Goal: Task Accomplishment & Management: Manage account settings

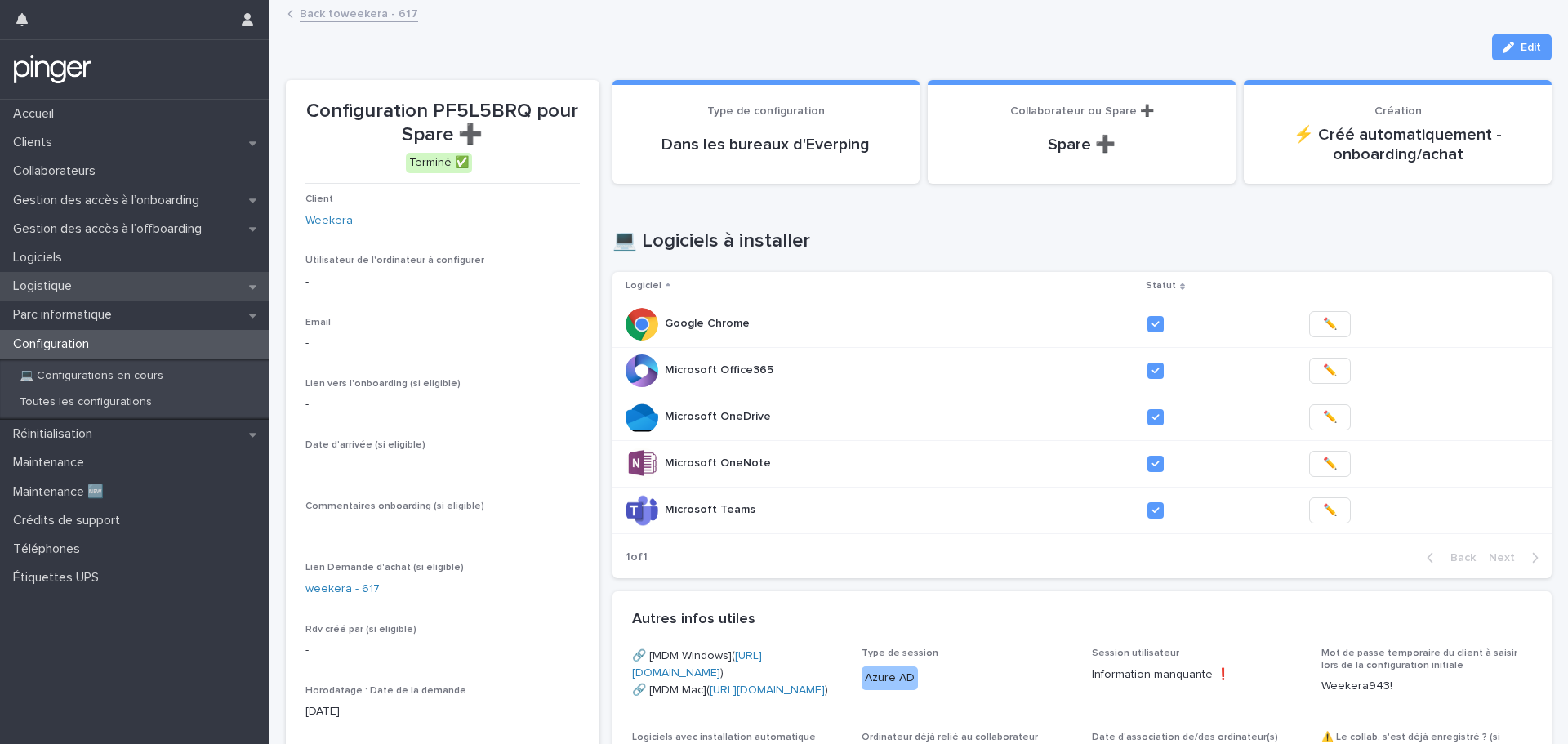
click at [68, 287] on p "Logistique" at bounding box center [46, 286] width 79 height 16
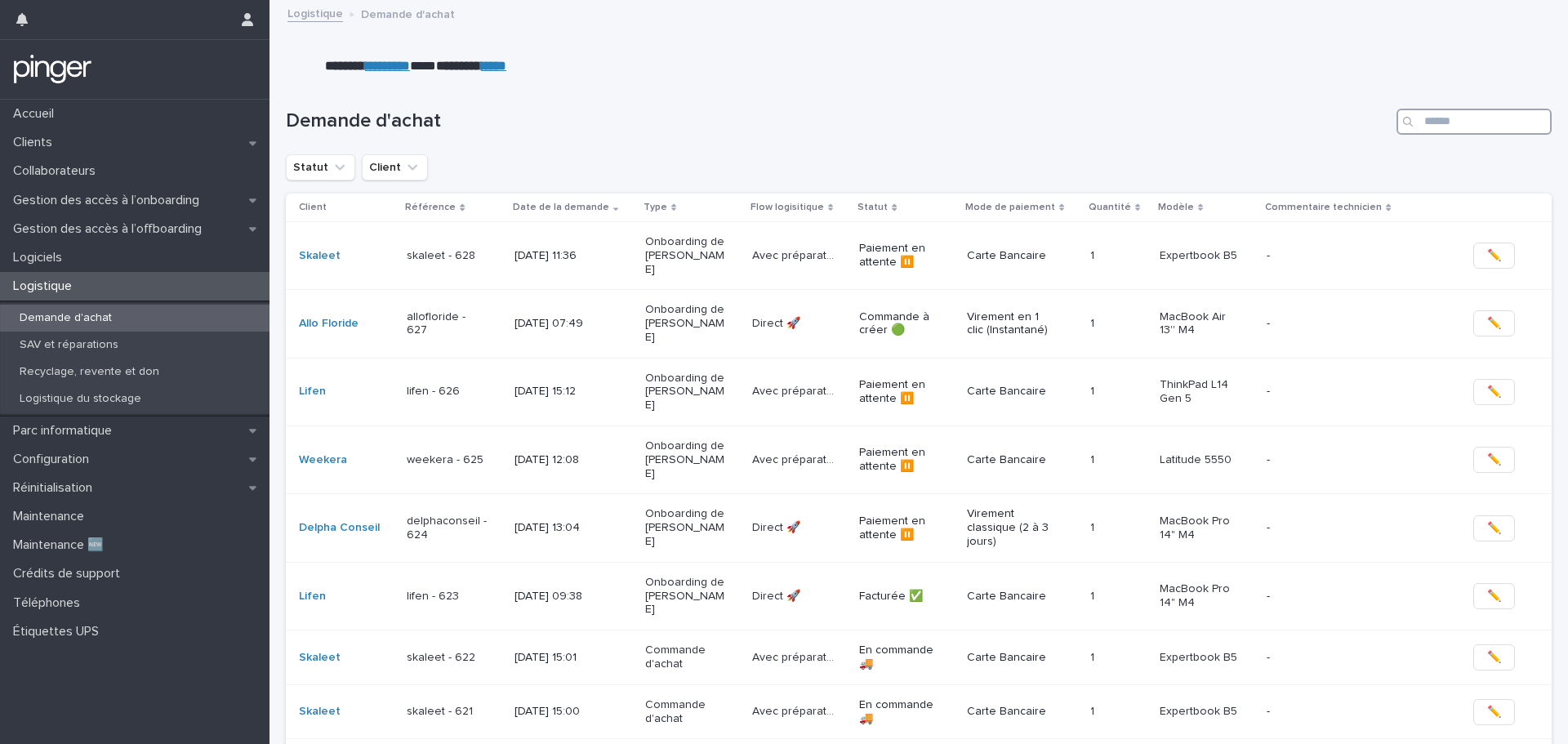
click at [1440, 130] on input "Search" at bounding box center [1475, 122] width 155 height 27
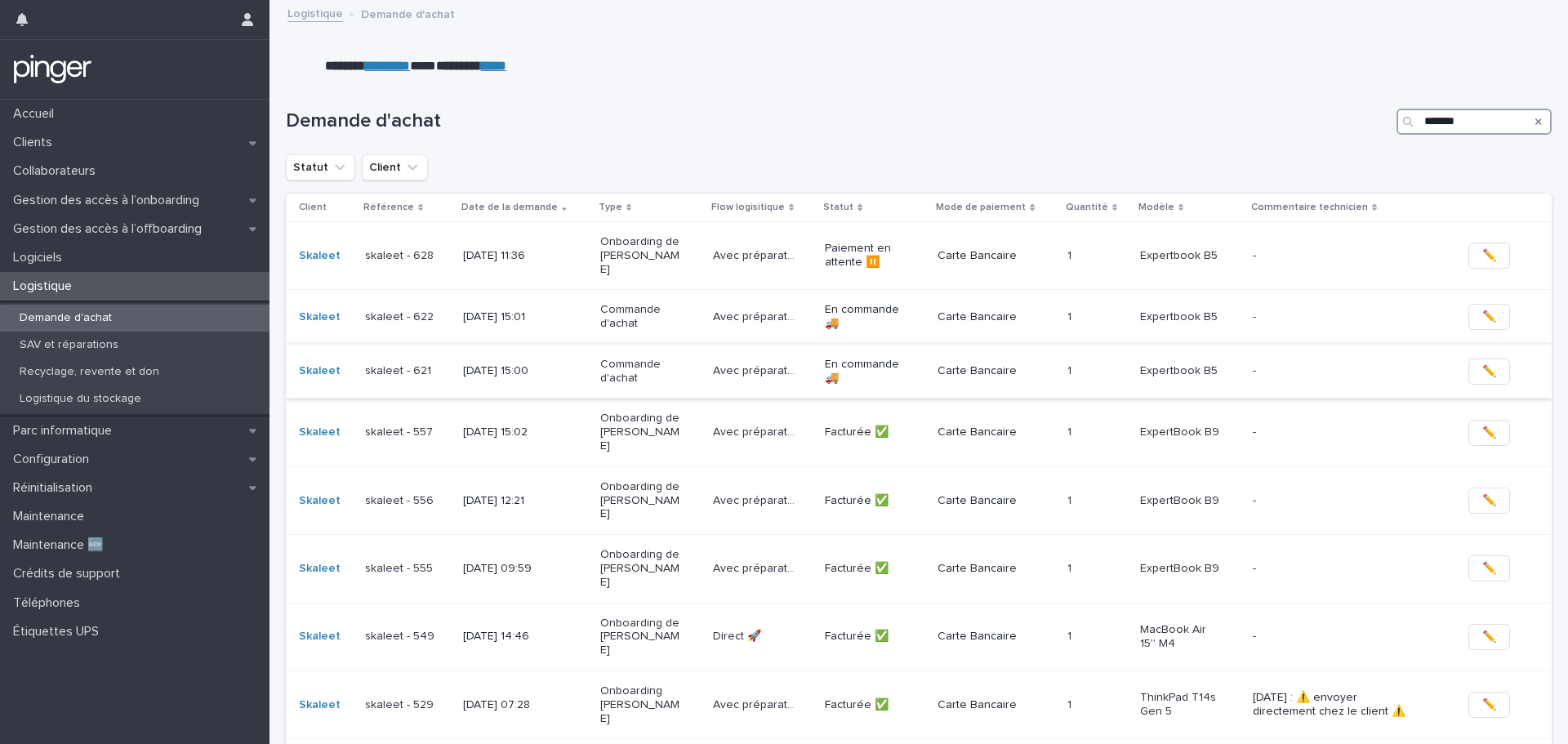
type input "*******"
click at [674, 353] on div "Commande d'achat" at bounding box center [650, 371] width 100 height 41
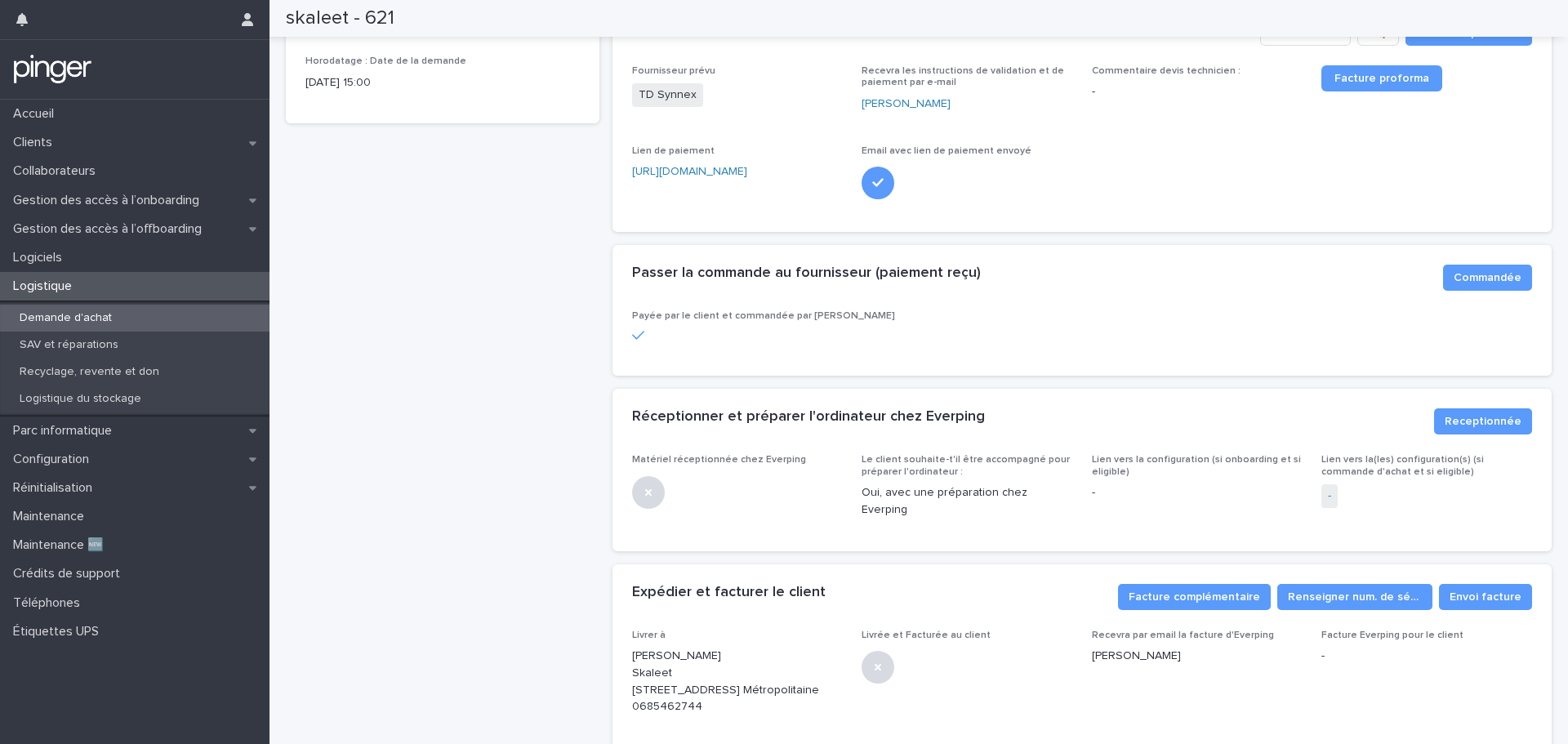
scroll to position [491, 0]
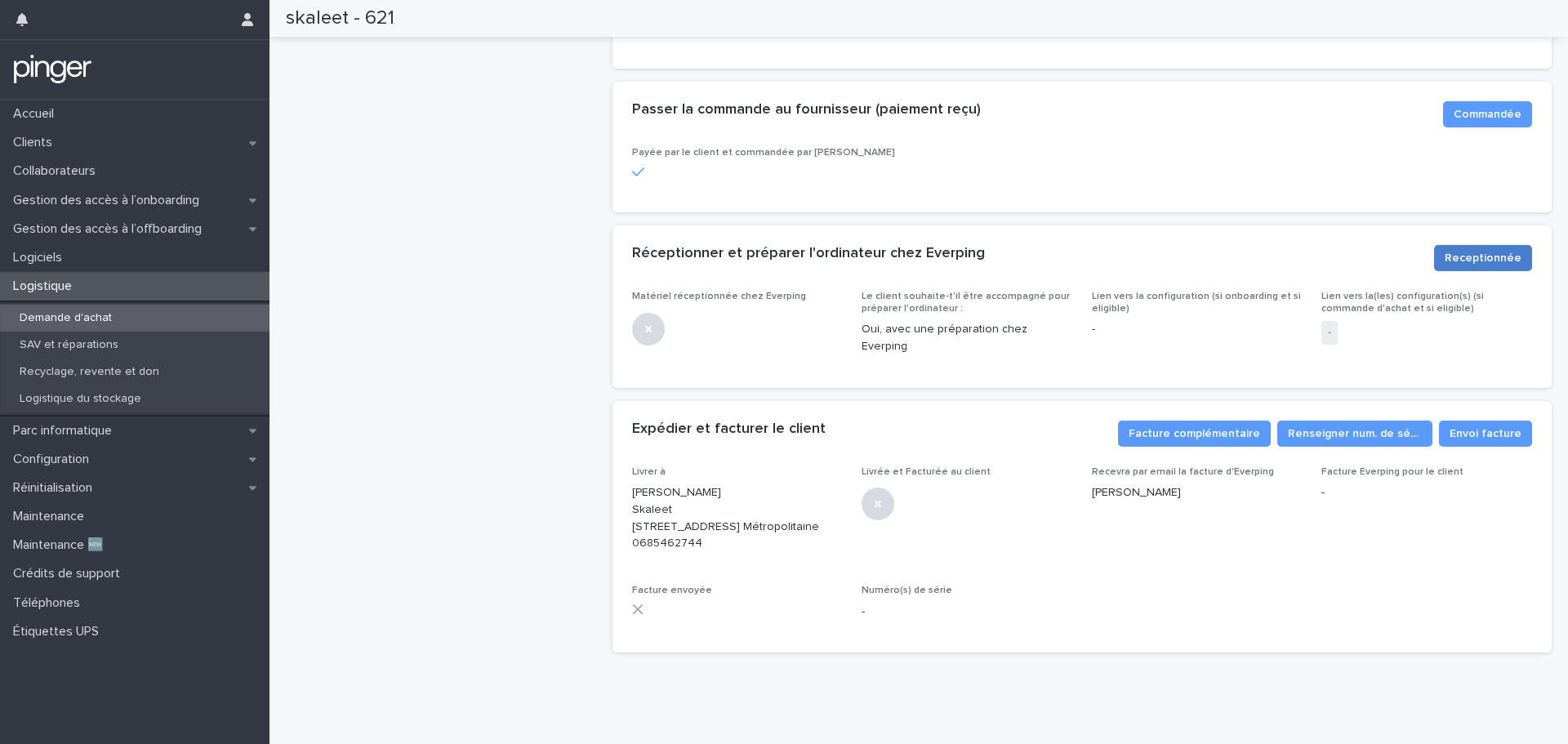
click at [1482, 256] on span "Receptionnée" at bounding box center [1483, 259] width 77 height 16
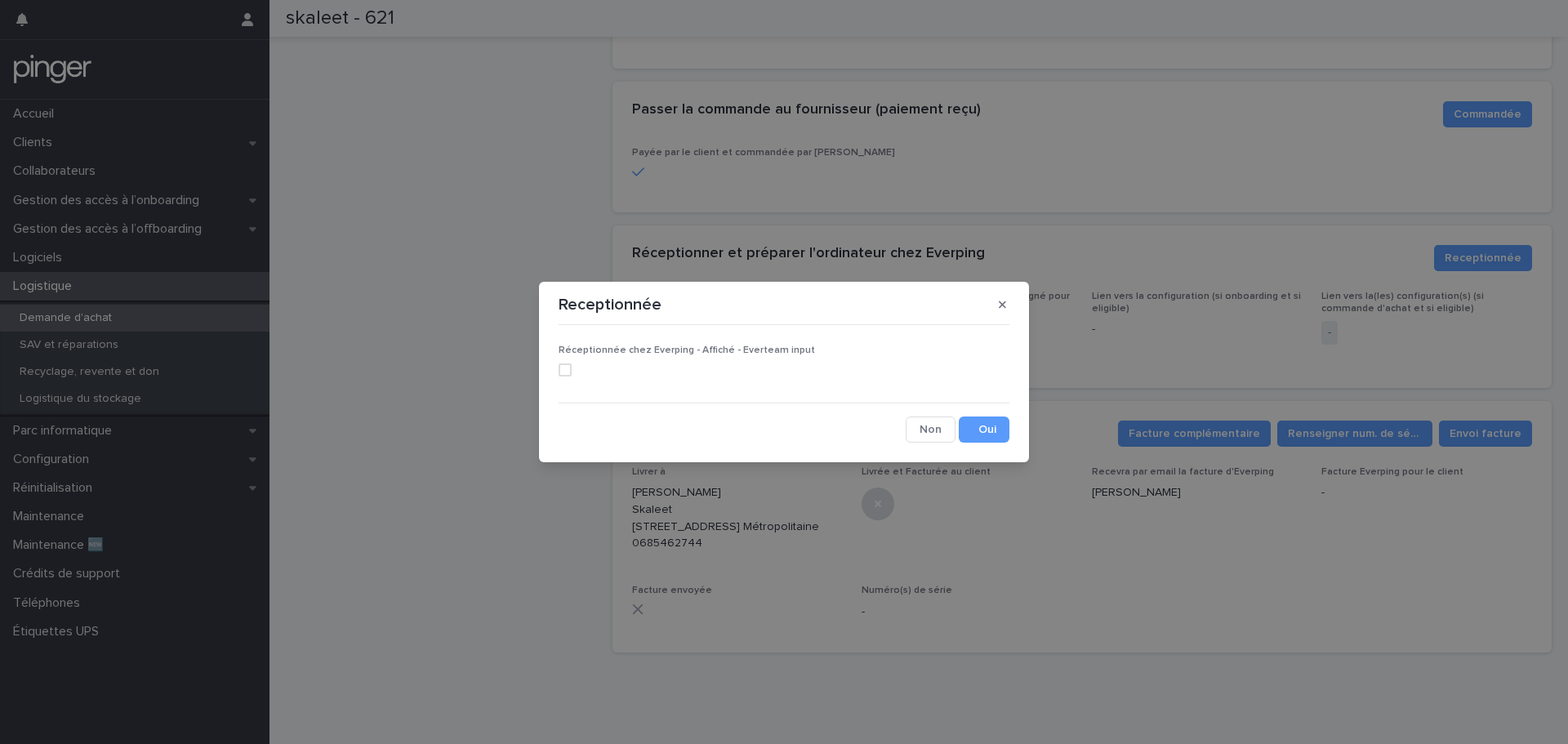
click at [567, 367] on span at bounding box center [565, 370] width 13 height 13
click at [978, 427] on button "Save" at bounding box center [983, 430] width 50 height 27
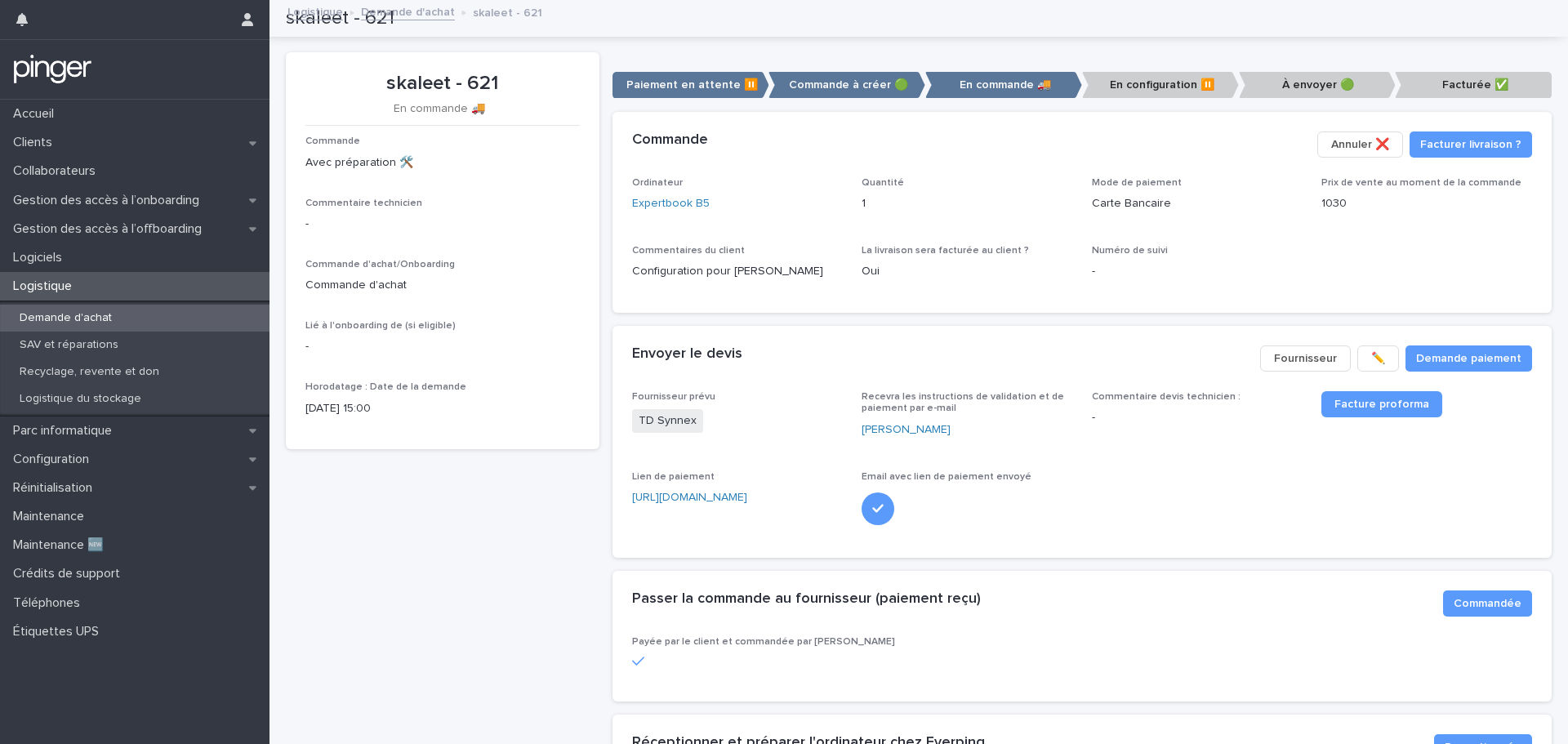
scroll to position [0, 0]
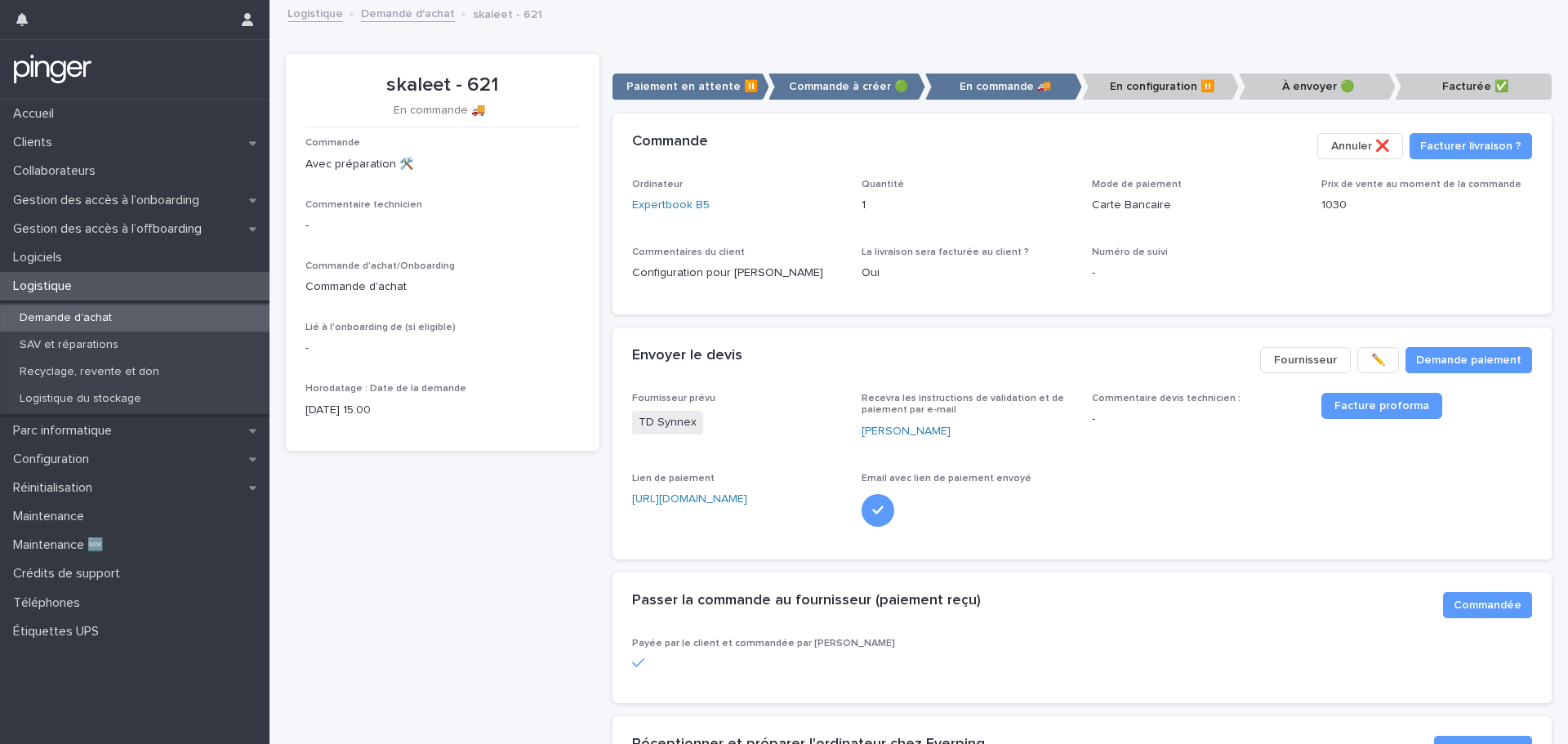
click at [410, 15] on link "Demande d'achat" at bounding box center [408, 13] width 94 height 19
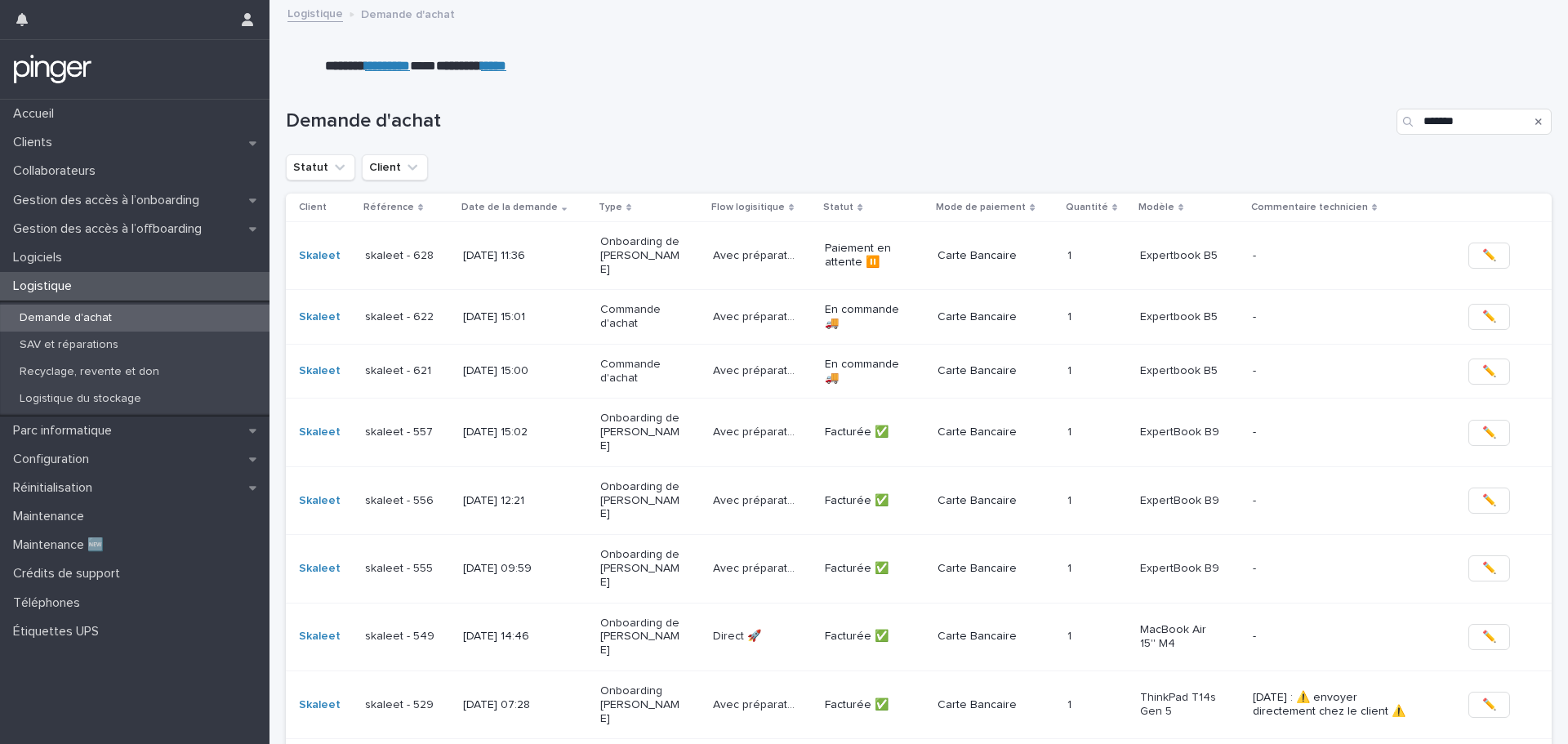
click at [507, 311] on p "6/8/2025 15:01" at bounding box center [503, 317] width 81 height 14
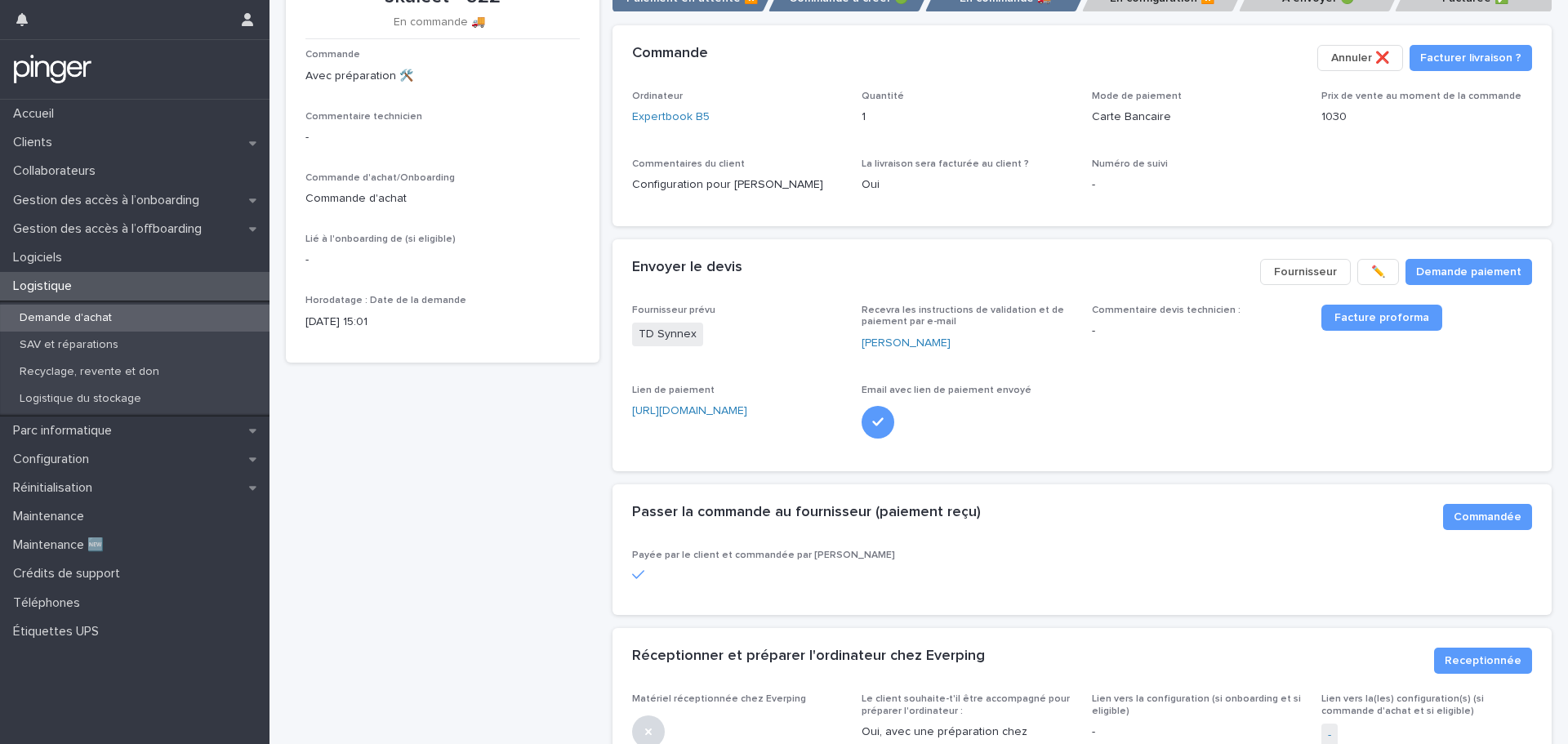
scroll to position [409, 0]
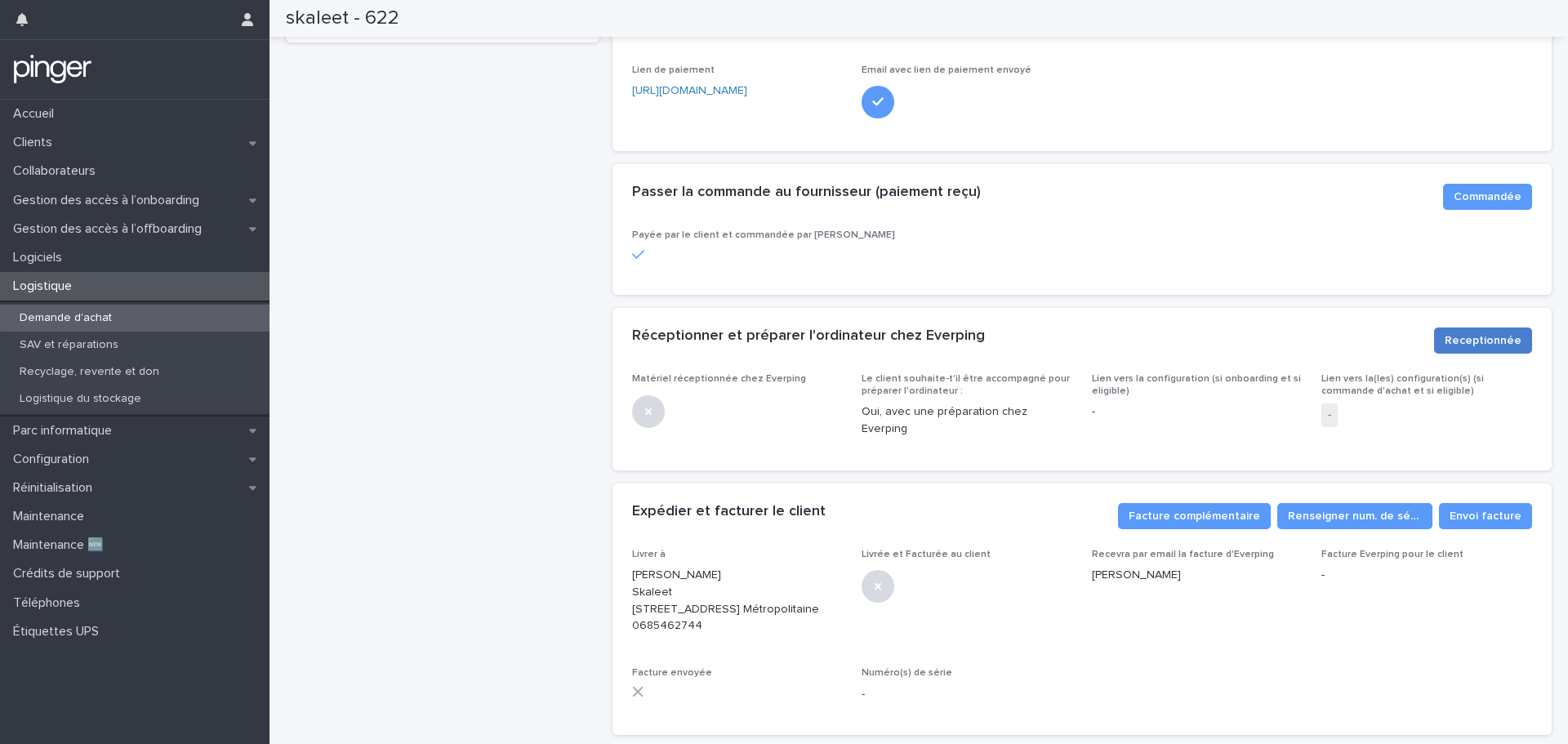
click at [1458, 341] on span "Receptionnée" at bounding box center [1483, 341] width 77 height 16
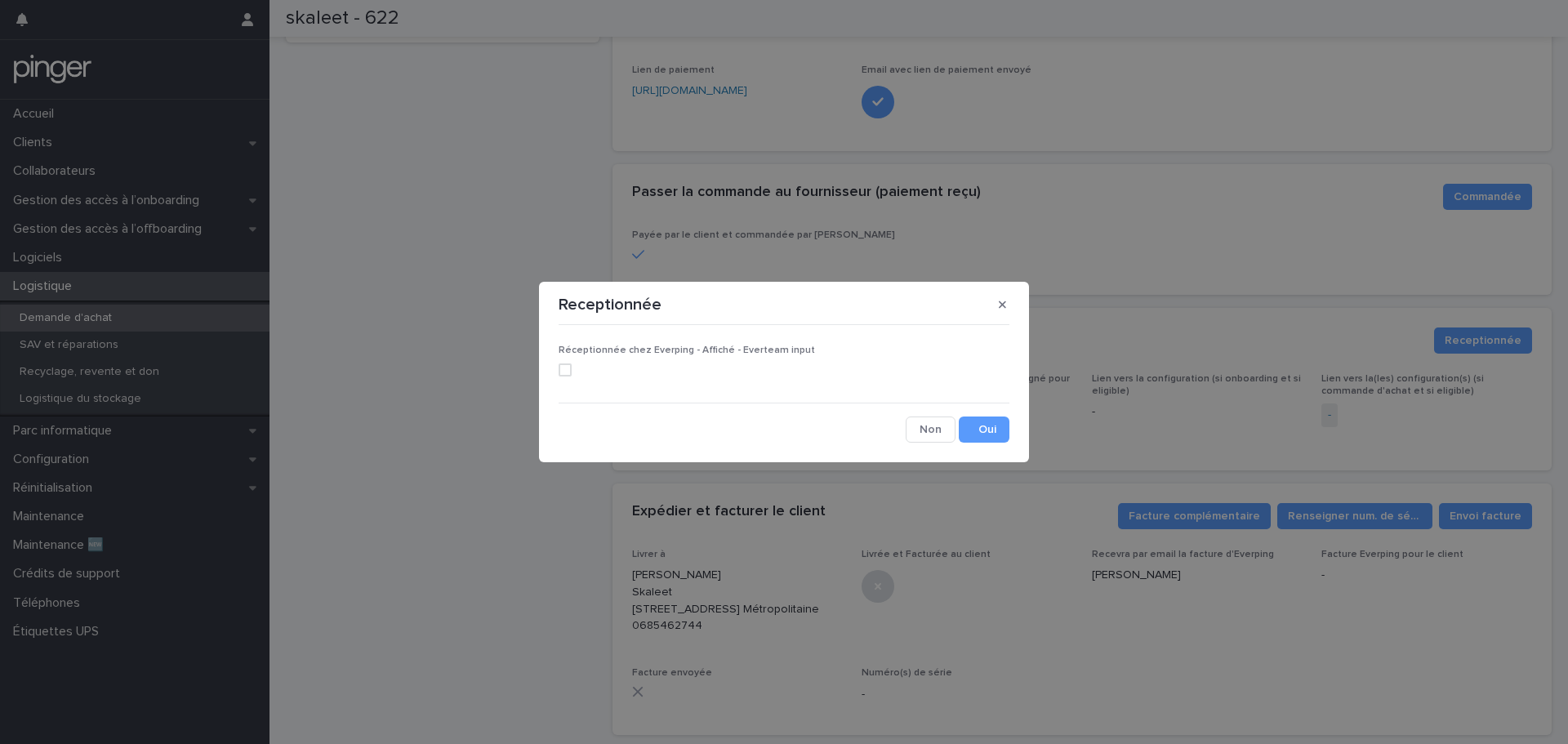
click at [555, 366] on div "Réceptionnée chez Everping - Affiché - Everteam input Cancel Save" at bounding box center [784, 387] width 459 height 119
click at [569, 366] on span at bounding box center [565, 370] width 13 height 13
click at [982, 435] on button "Save" at bounding box center [983, 430] width 50 height 27
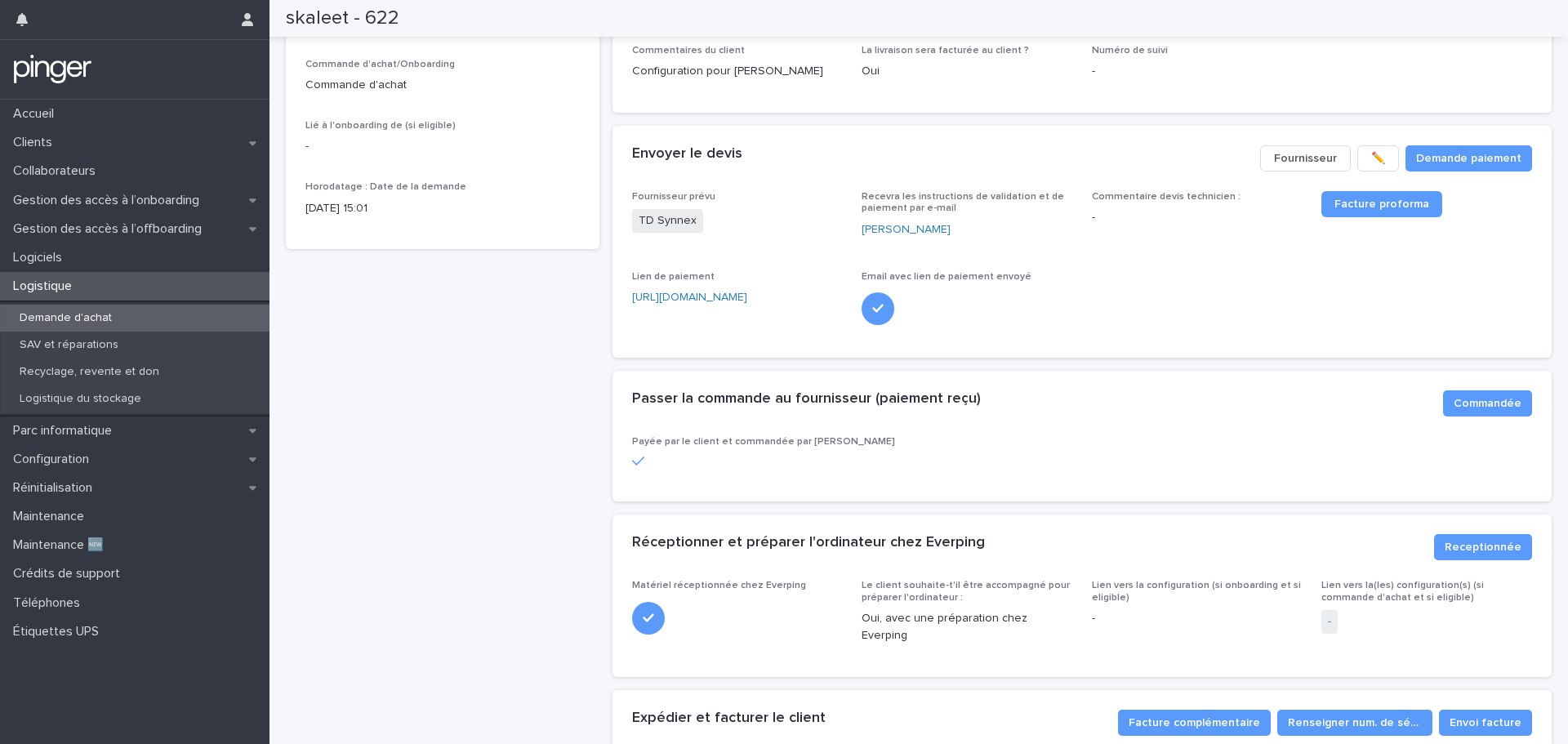
scroll to position [0, 0]
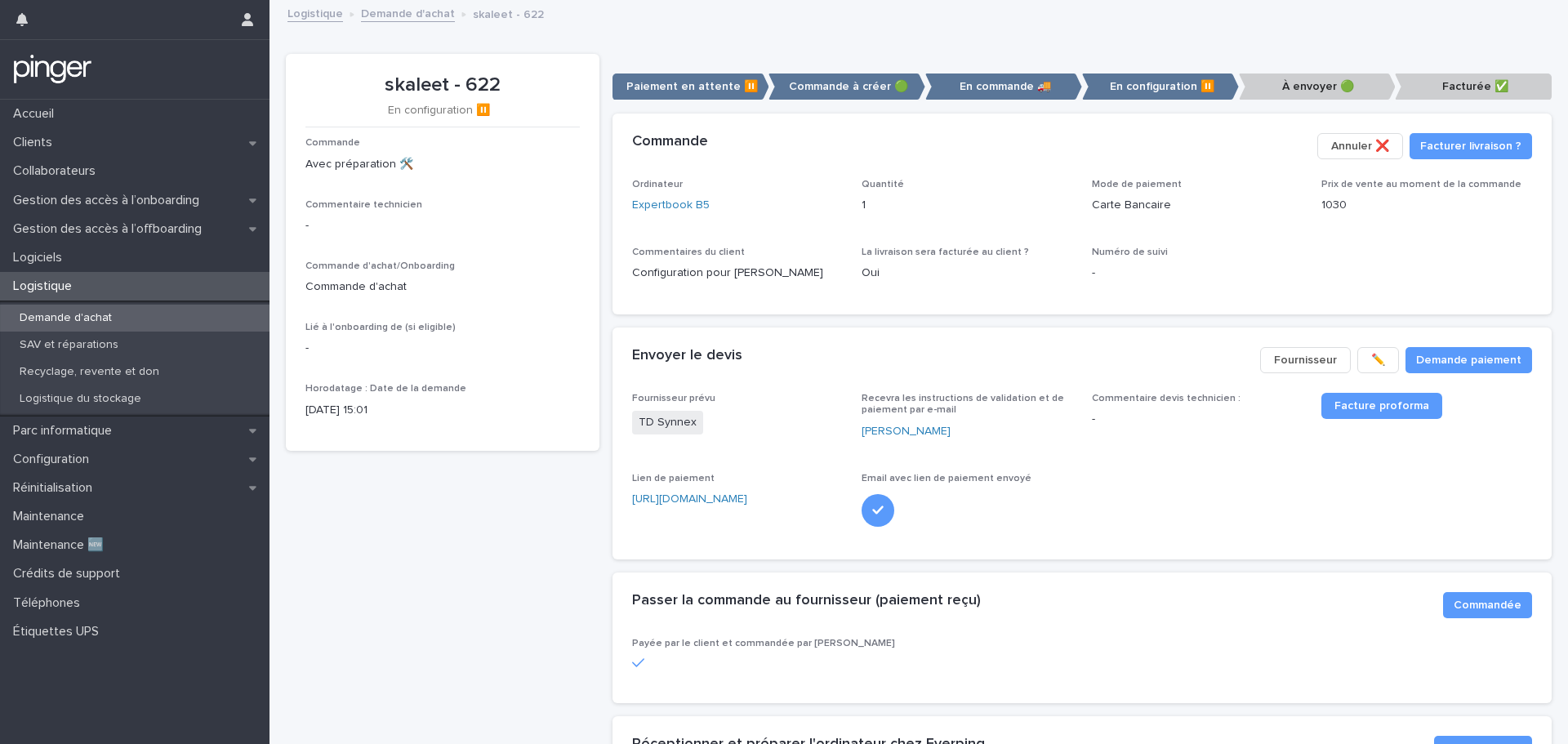
click at [101, 288] on div "Logistique" at bounding box center [134, 286] width 270 height 28
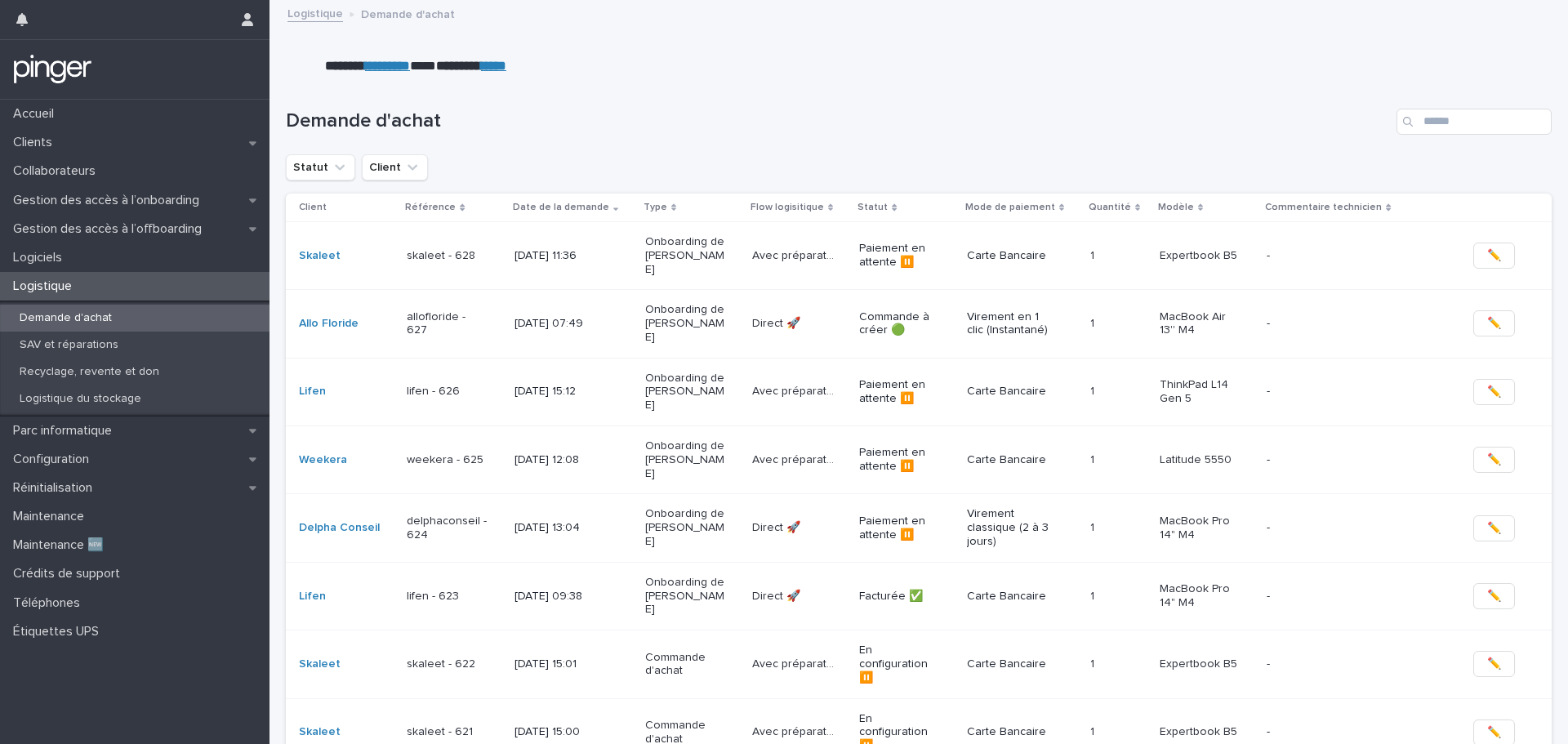
click at [676, 290] on td "Onboarding de Cloé Saadoun" at bounding box center [692, 324] width 107 height 68
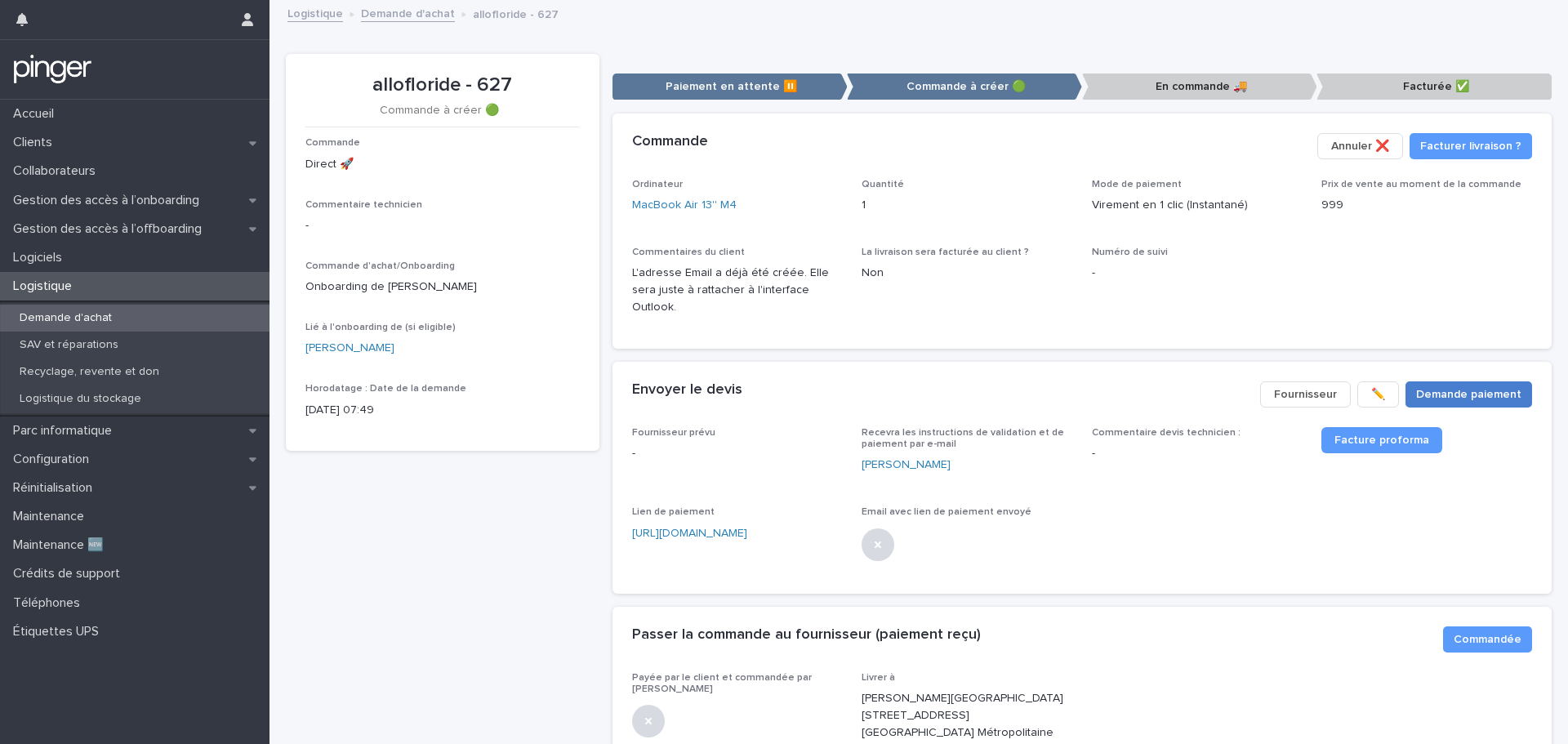
click at [1485, 387] on span "Demande paiement" at bounding box center [1468, 395] width 105 height 16
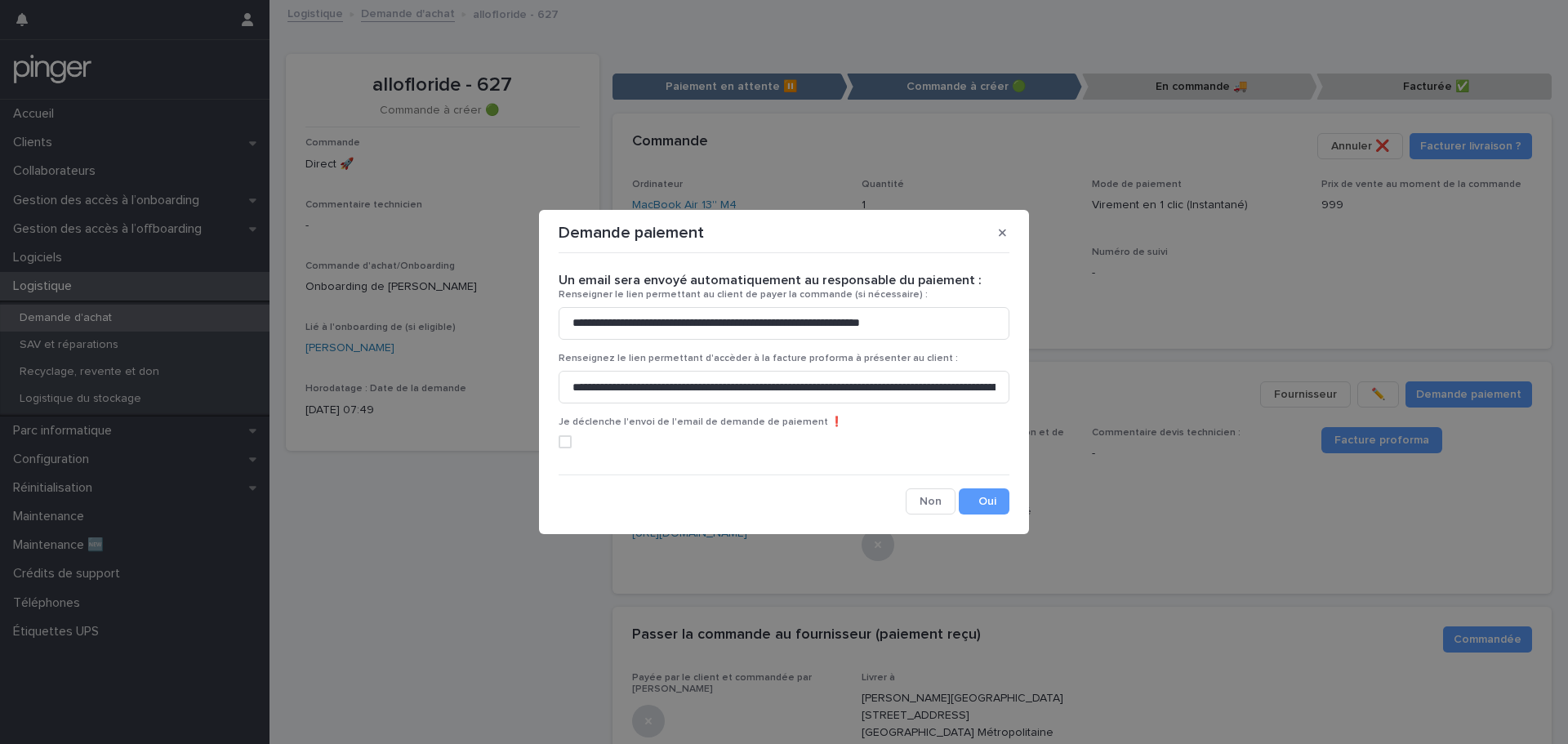
click at [574, 442] on label at bounding box center [783, 441] width 450 height 13
click at [981, 505] on button "Save" at bounding box center [983, 502] width 50 height 27
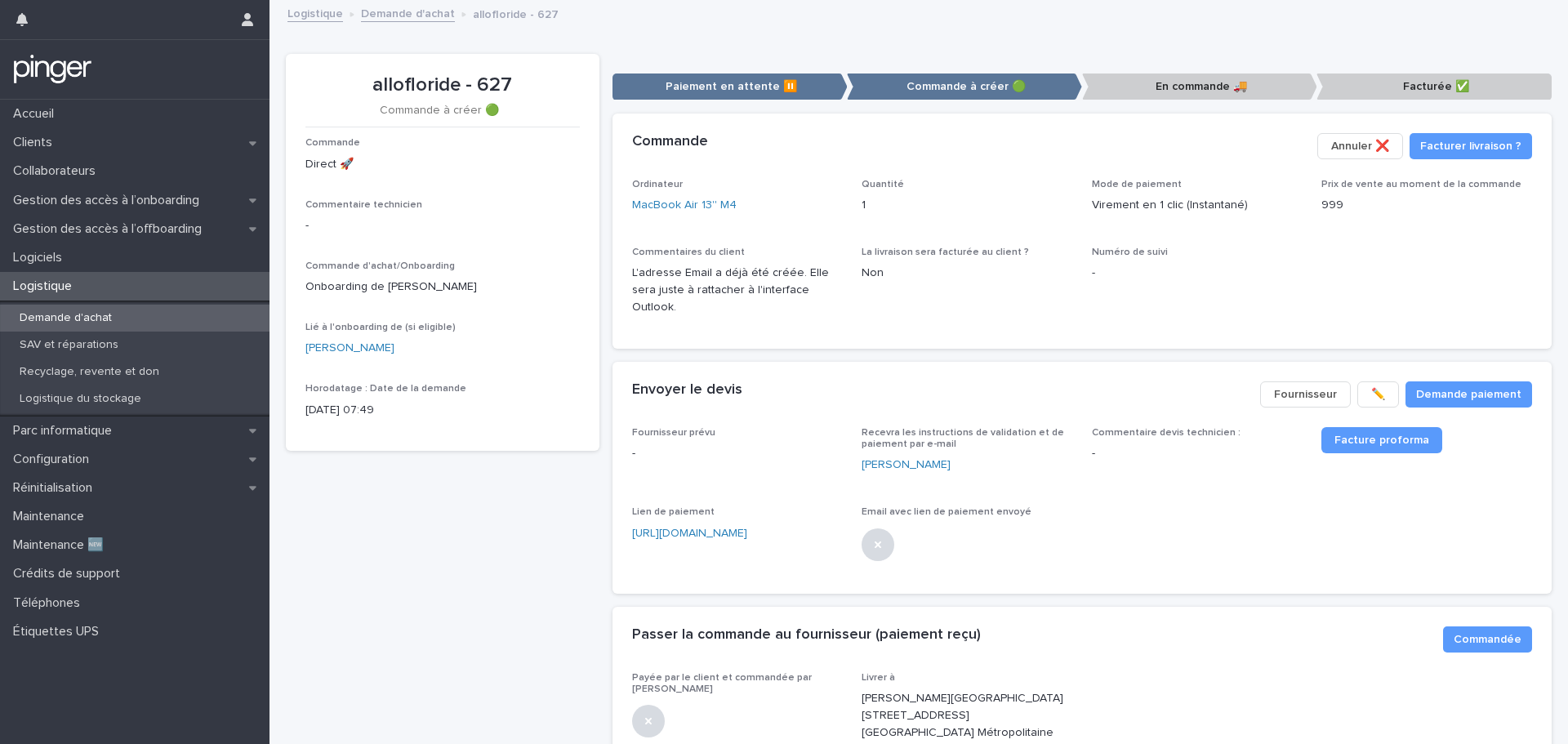
click at [389, 13] on link "Demande d'achat" at bounding box center [408, 13] width 94 height 19
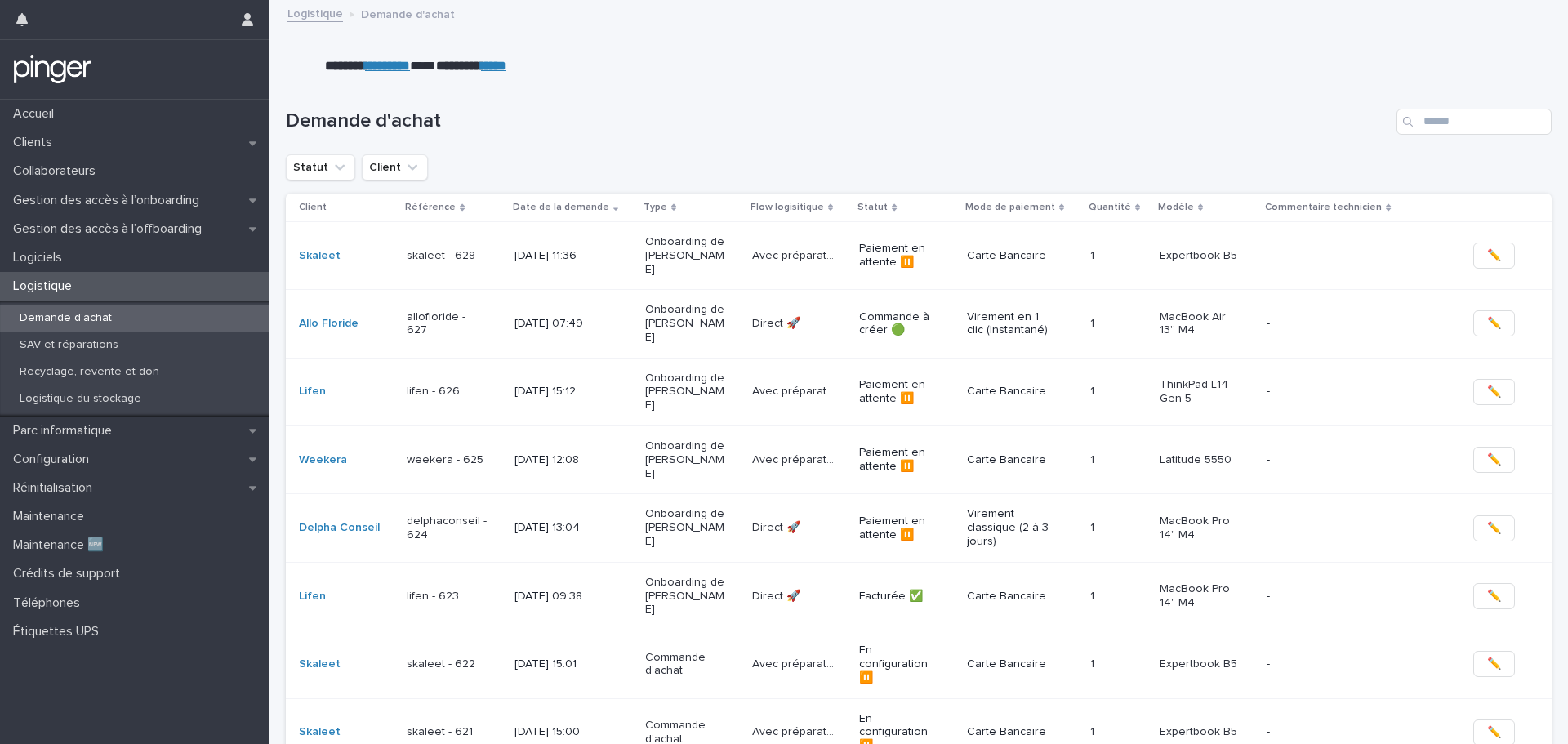
drag, startPoint x: 917, startPoint y: 125, endPoint x: 862, endPoint y: 112, distance: 56.5
drag, startPoint x: 862, startPoint y: 112, endPoint x: 808, endPoint y: 112, distance: 54.0
click at [808, 112] on h1 "Demande d'achat" at bounding box center [838, 122] width 1105 height 24
click at [308, 250] on link "Skaleet" at bounding box center [320, 256] width 42 height 14
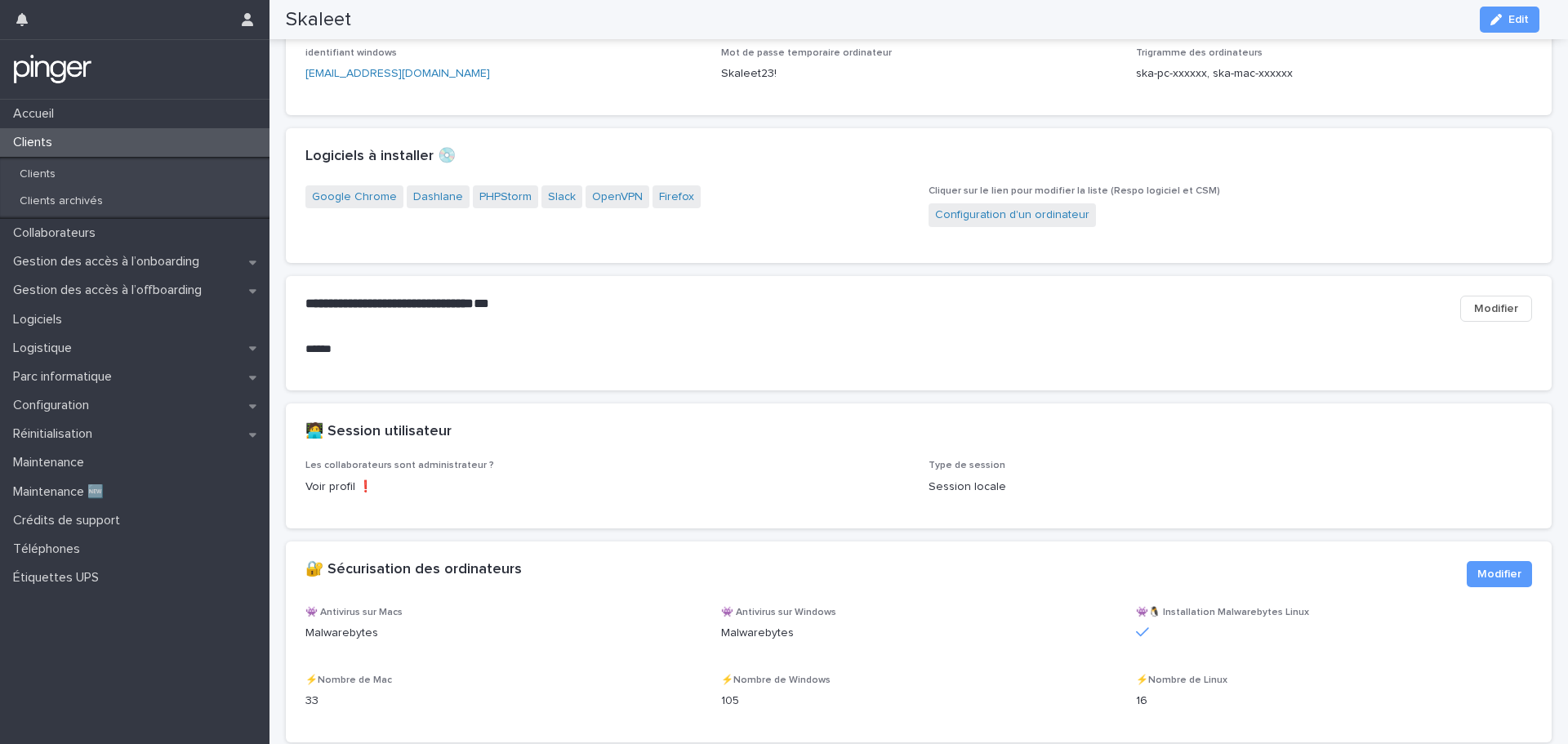
scroll to position [1552, 0]
drag, startPoint x: 775, startPoint y: 248, endPoint x: 736, endPoint y: 258, distance: 40.3
click at [736, 225] on div "Google Chrome Dashlane PHPStorm Slack OpenVPN Firefox" at bounding box center [607, 205] width 604 height 40
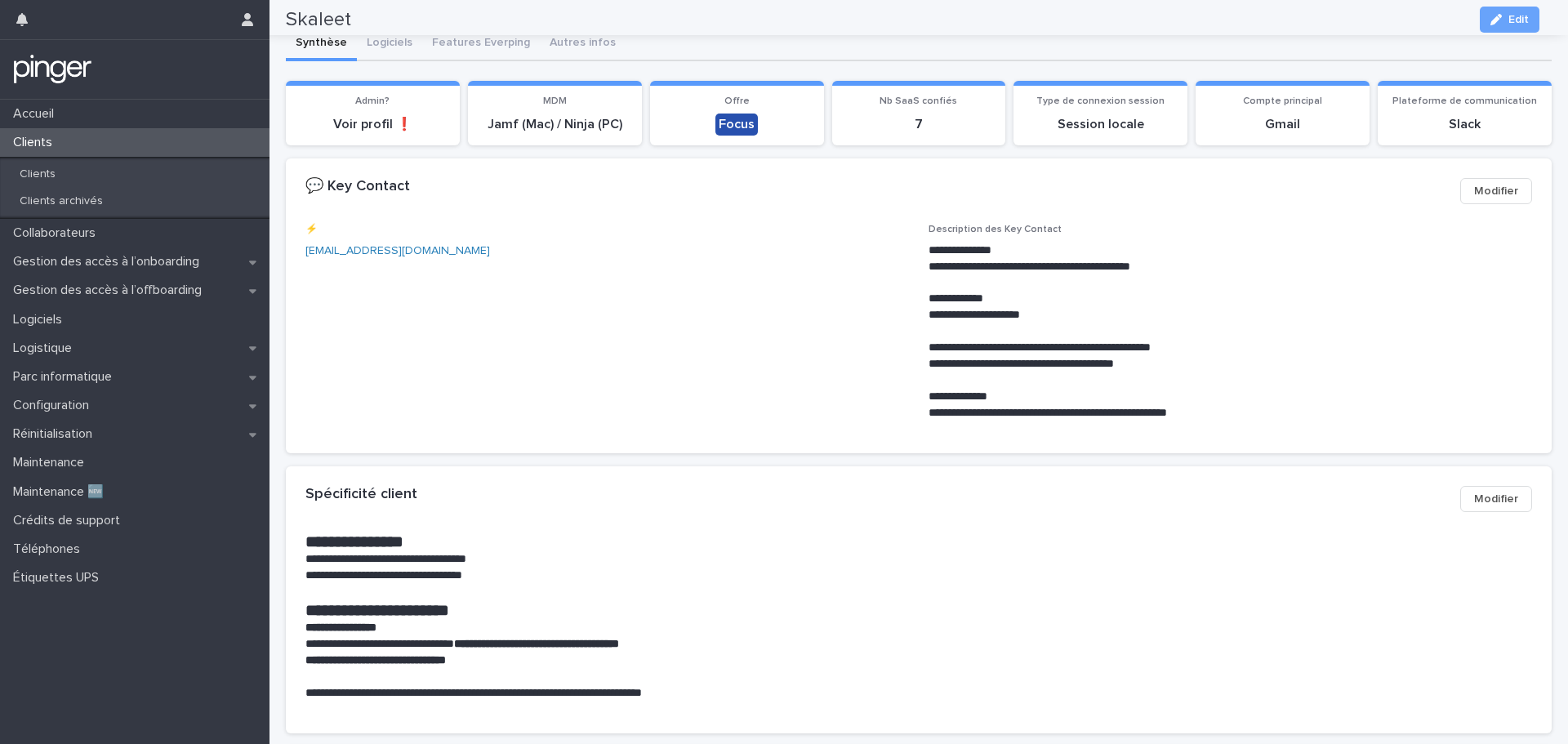
scroll to position [0, 0]
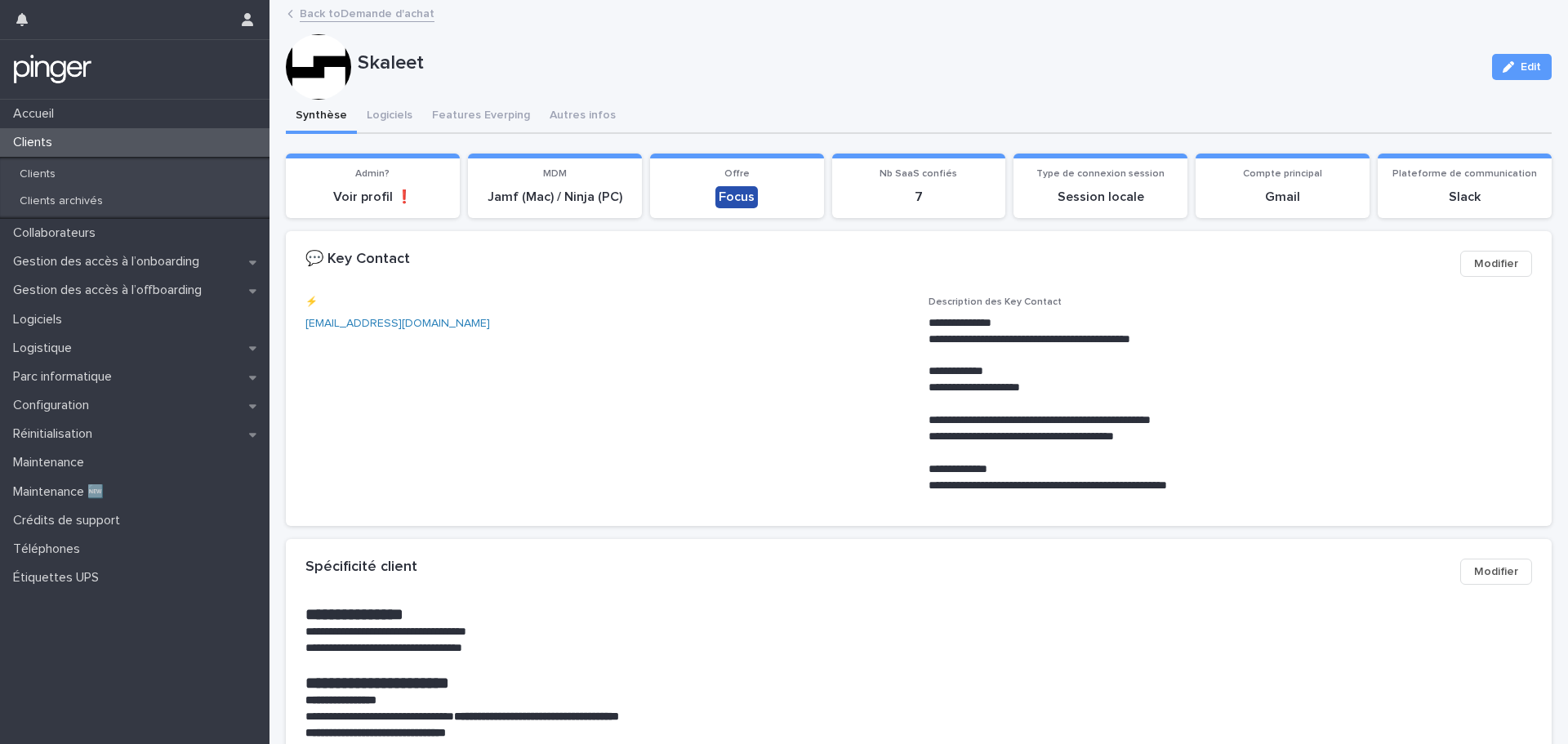
drag, startPoint x: 715, startPoint y: 324, endPoint x: 696, endPoint y: 323, distance: 19.0
drag, startPoint x: 696, startPoint y: 323, endPoint x: 675, endPoint y: 321, distance: 21.1
drag, startPoint x: 675, startPoint y: 321, endPoint x: 658, endPoint y: 319, distance: 17.1
click at [658, 319] on p "enguerrand.declercq@skaleet.com" at bounding box center [607, 324] width 604 height 17
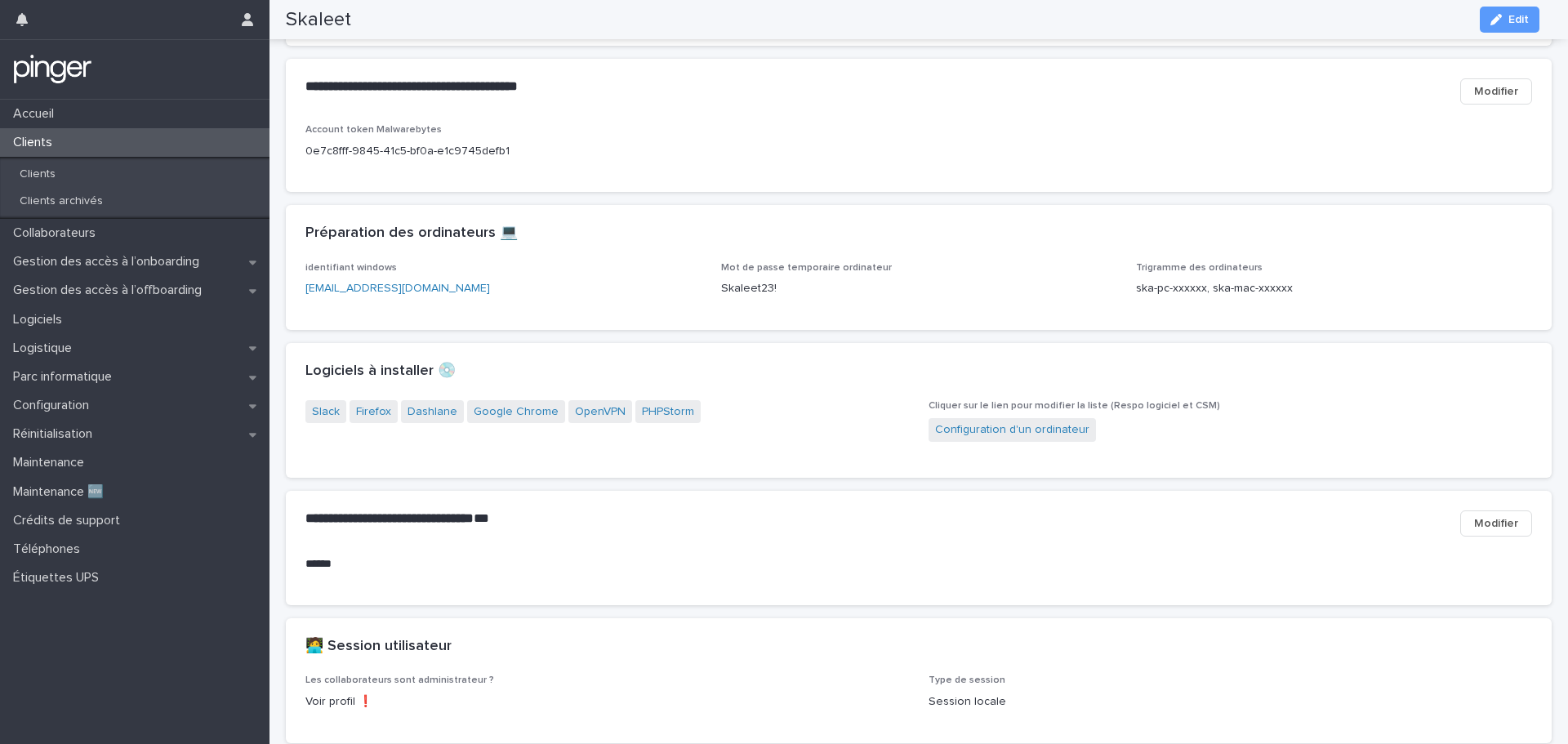
scroll to position [1307, 0]
